Goal: Information Seeking & Learning: Learn about a topic

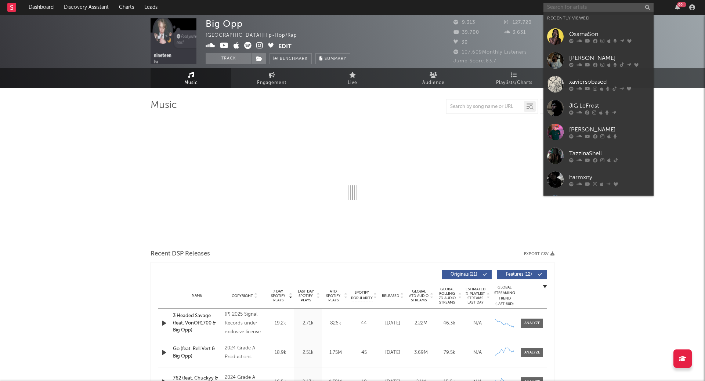
click at [562, 4] on input "text" at bounding box center [599, 7] width 110 height 9
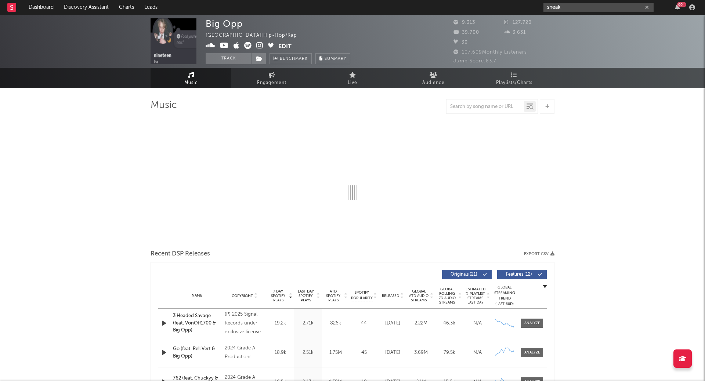
click at [570, 7] on input "sneak" at bounding box center [599, 7] width 110 height 9
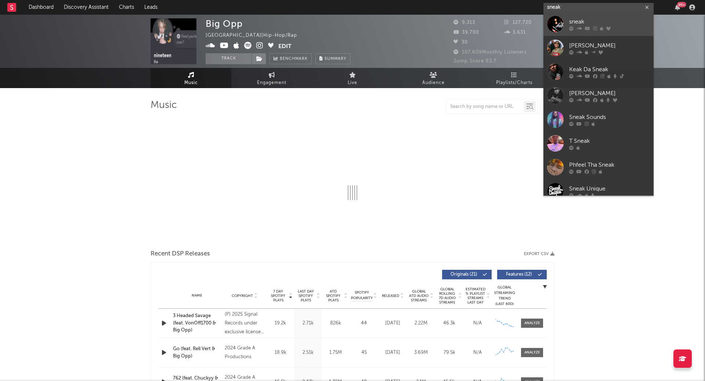
type input "sneak"
click at [566, 18] on link "sneak" at bounding box center [599, 24] width 110 height 24
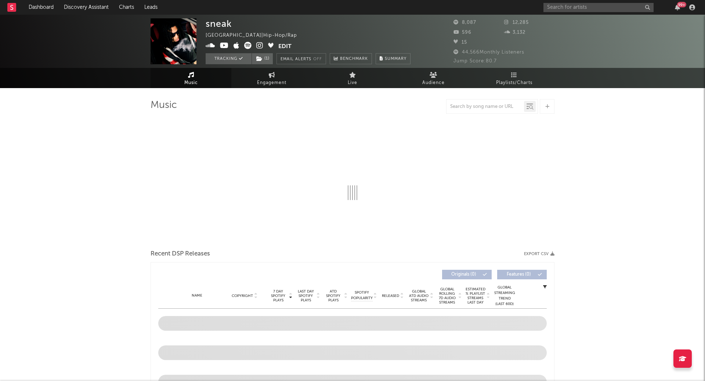
select select "1w"
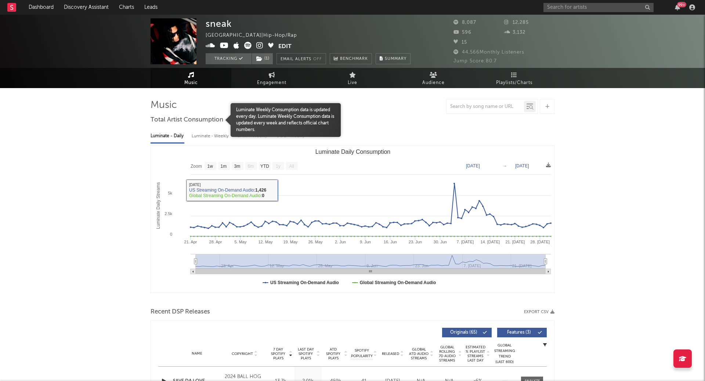
click at [210, 136] on div "Luminate - Weekly" at bounding box center [211, 136] width 39 height 12
select select "6m"
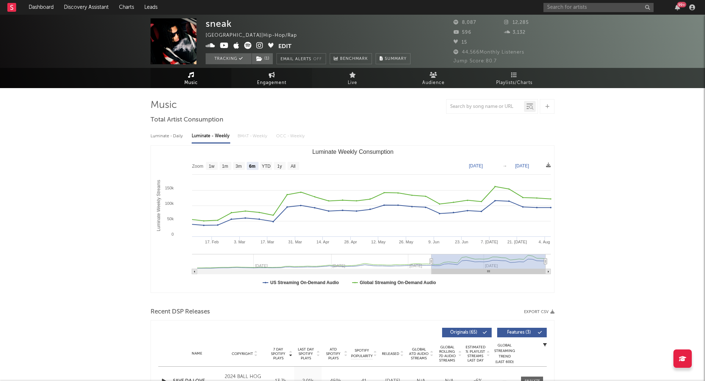
click at [292, 69] on link "Engagement" at bounding box center [271, 78] width 81 height 20
select select "1w"
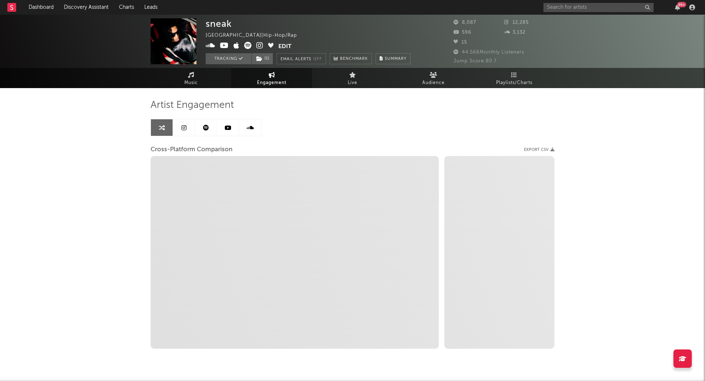
select select "1m"
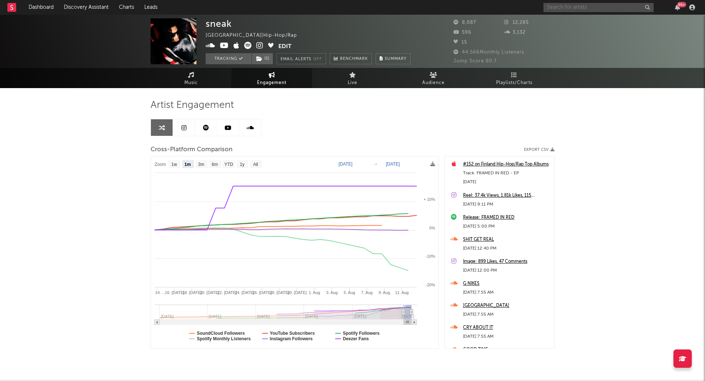
click at [559, 7] on input "text" at bounding box center [599, 7] width 110 height 9
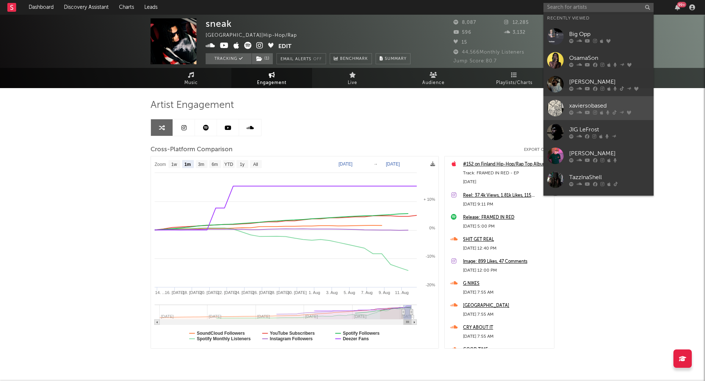
click at [579, 100] on link "xaviersobased" at bounding box center [599, 108] width 110 height 24
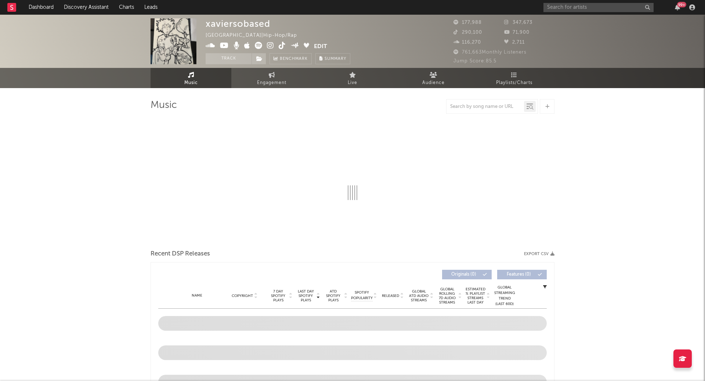
select select "6m"
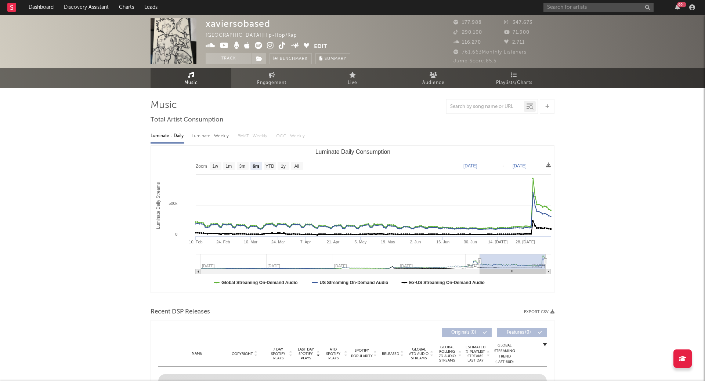
select select "6m"
click at [217, 134] on div "Luminate - Weekly" at bounding box center [211, 136] width 39 height 12
select select "6m"
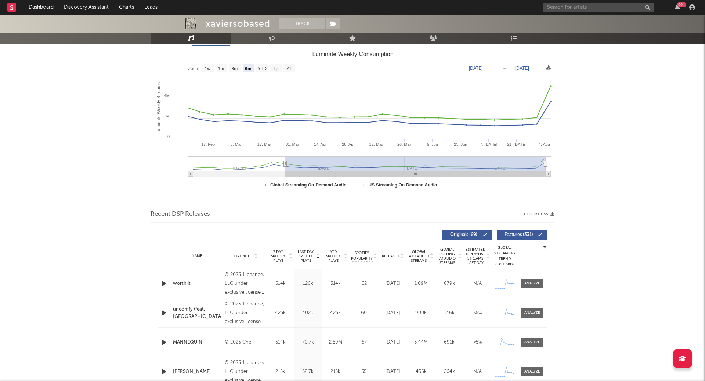
scroll to position [120, 0]
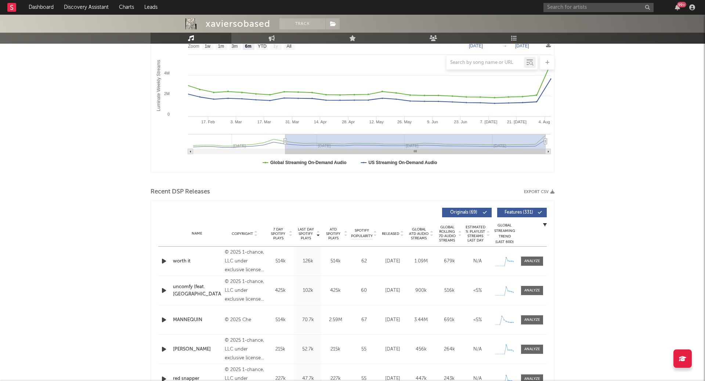
click at [281, 233] on span "7 Day Spotify Plays" at bounding box center [277, 233] width 19 height 13
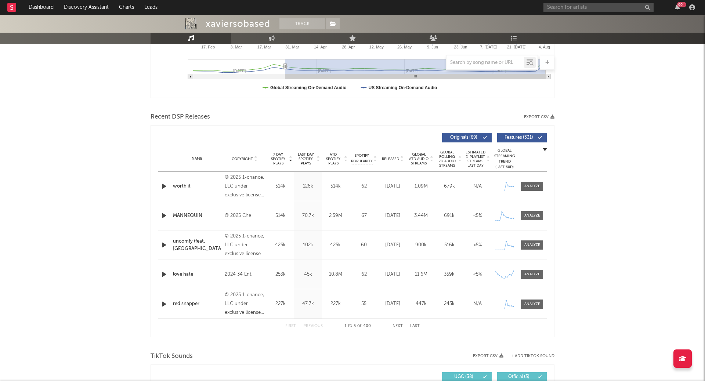
scroll to position [197, 0]
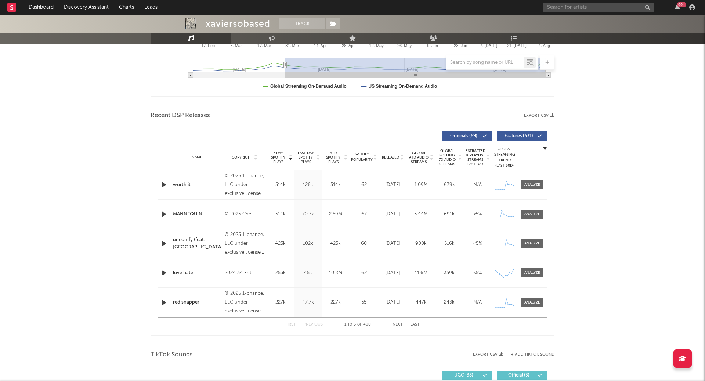
click at [401, 159] on icon at bounding box center [402, 159] width 4 height 3
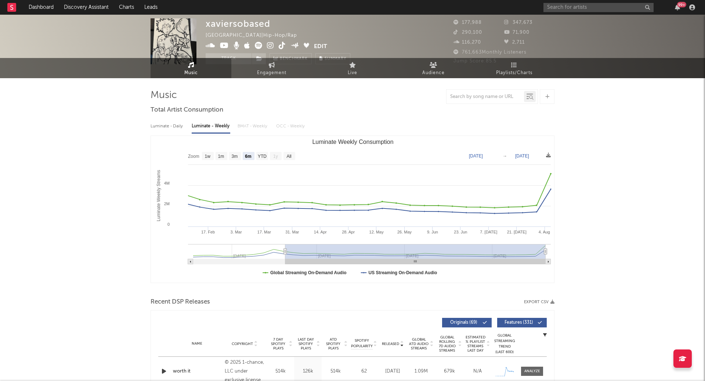
scroll to position [0, 0]
